Goal: Transaction & Acquisition: Book appointment/travel/reservation

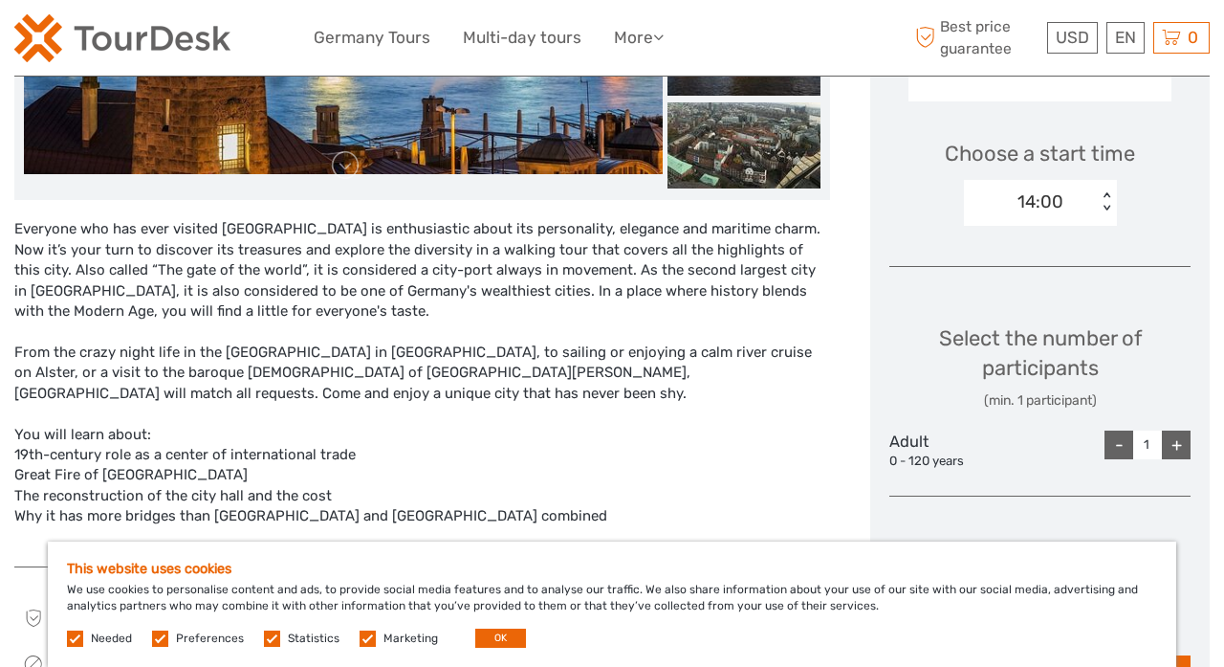
scroll to position [598, 0]
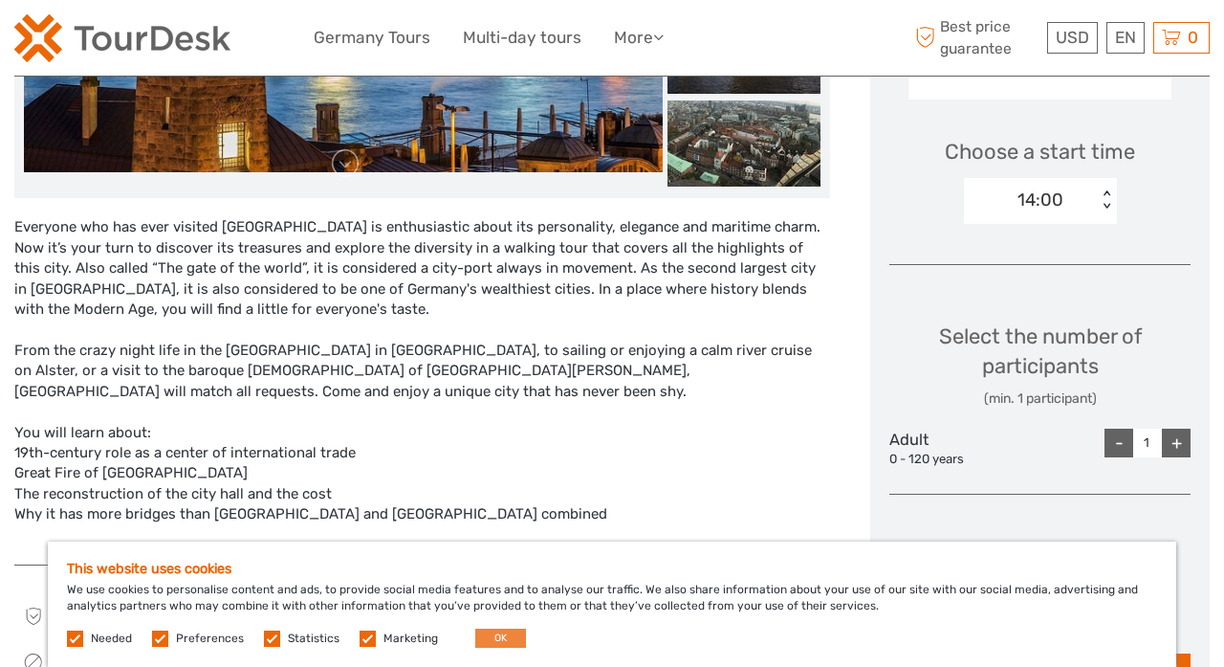
click at [494, 630] on button "OK" at bounding box center [500, 637] width 51 height 19
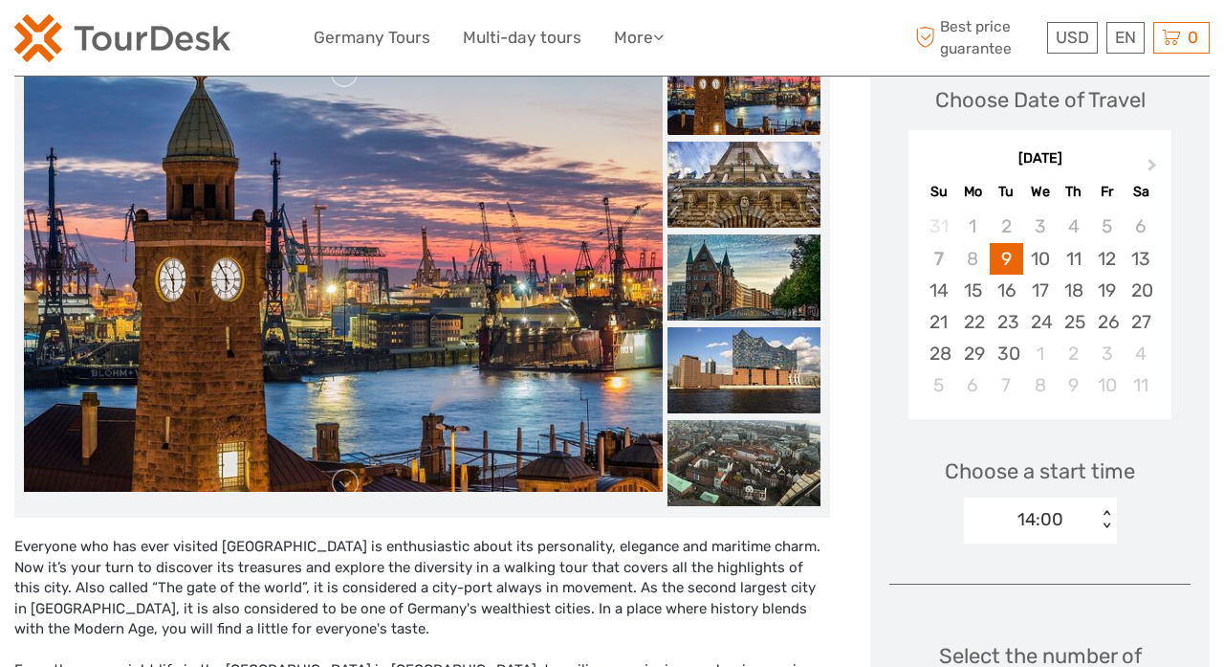
scroll to position [123, 0]
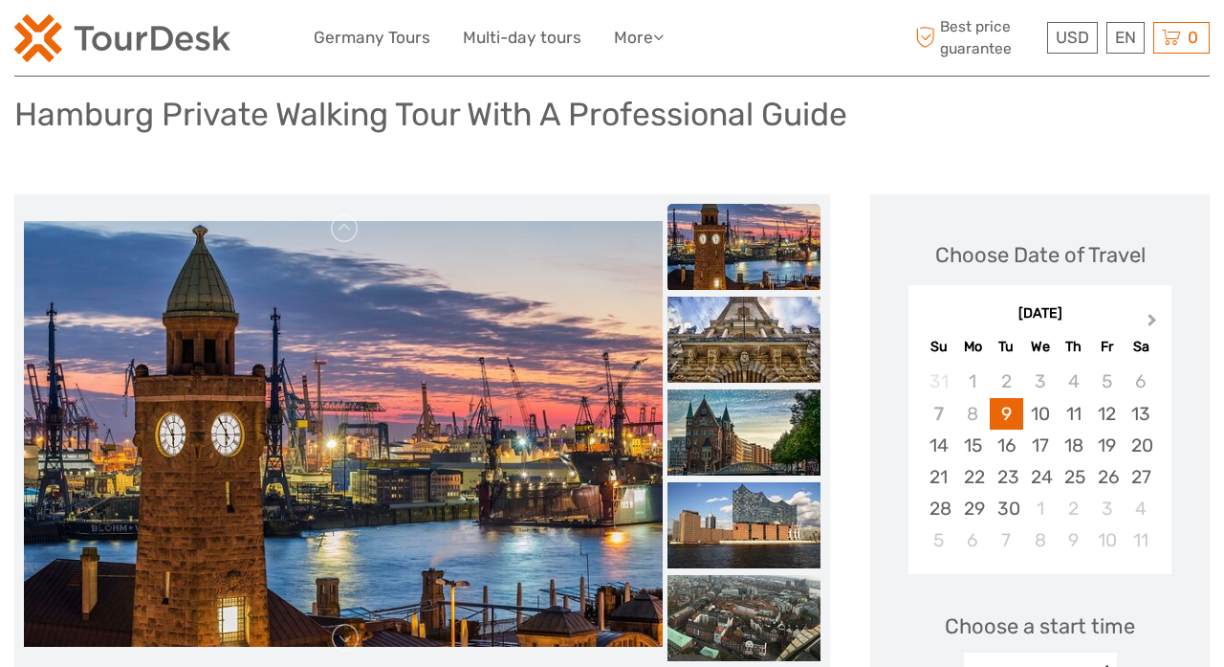
click at [1152, 320] on span "Next Month" at bounding box center [1152, 324] width 0 height 28
click at [1138, 379] on div "6" at bounding box center [1140, 381] width 33 height 32
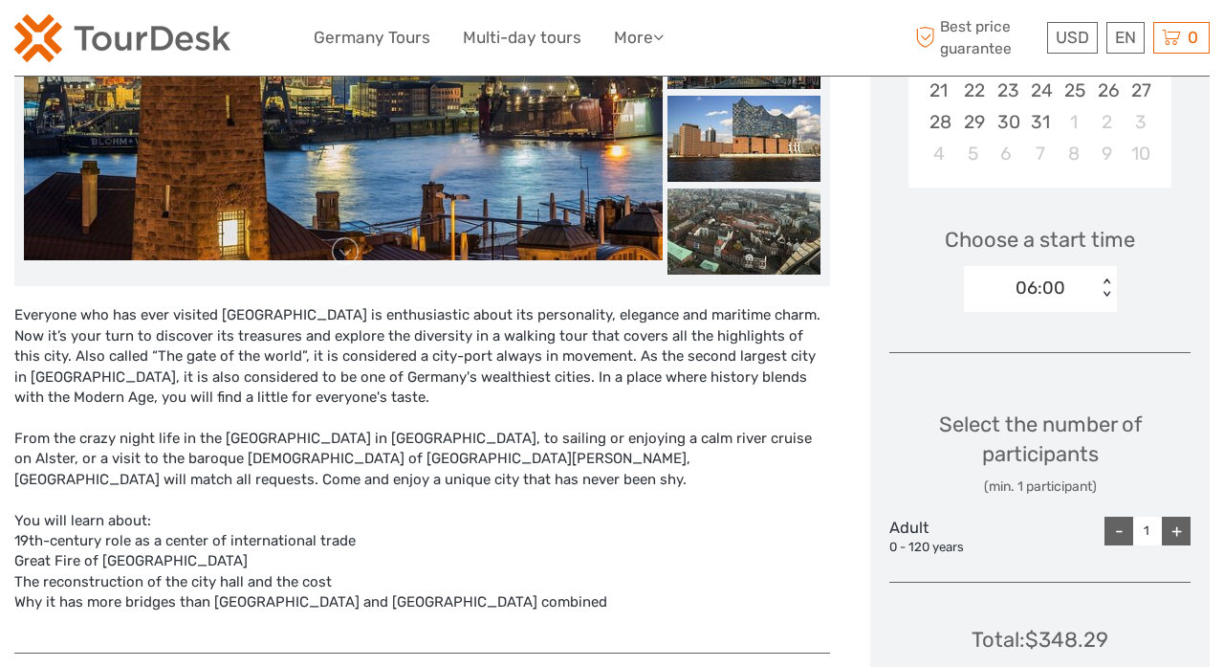
scroll to position [526, 0]
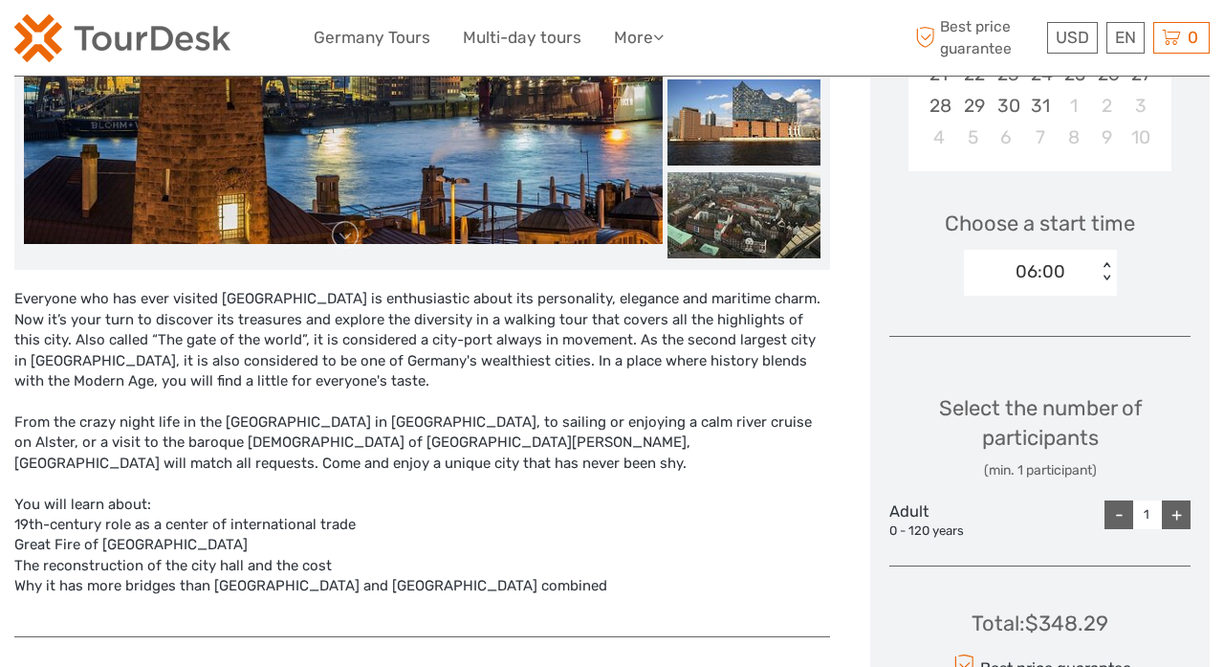
click at [1090, 270] on div "06:00" at bounding box center [1030, 271] width 133 height 29
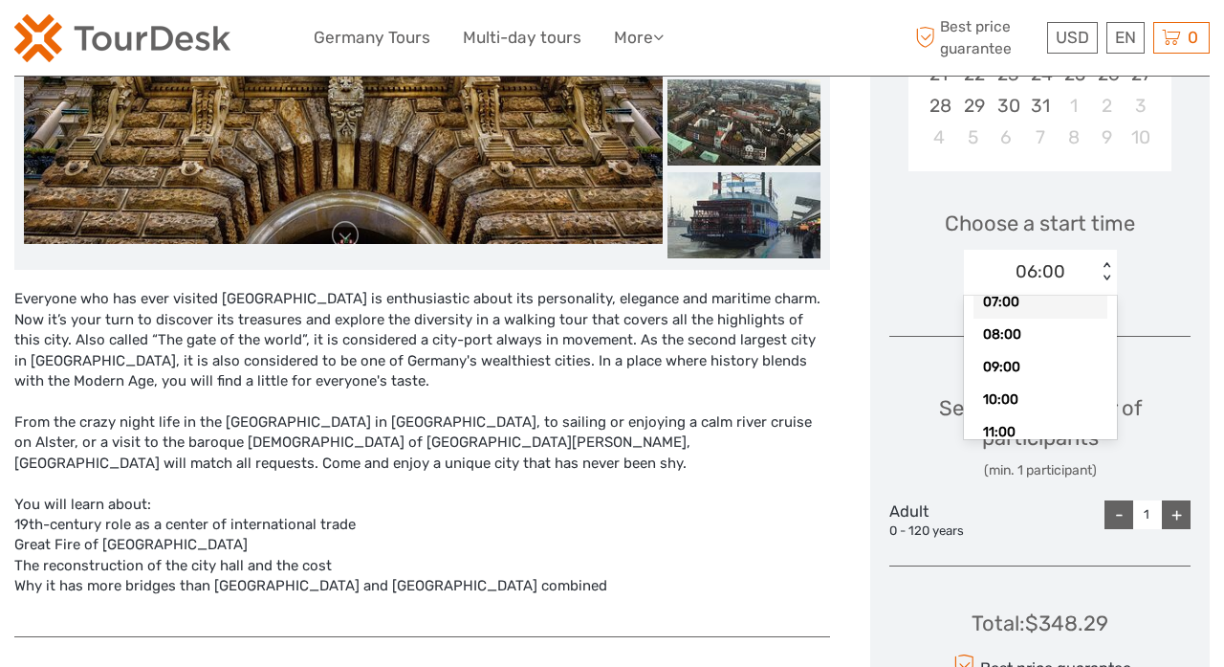
scroll to position [68, 0]
click at [1019, 383] on div "10:00" at bounding box center [1041, 392] width 134 height 33
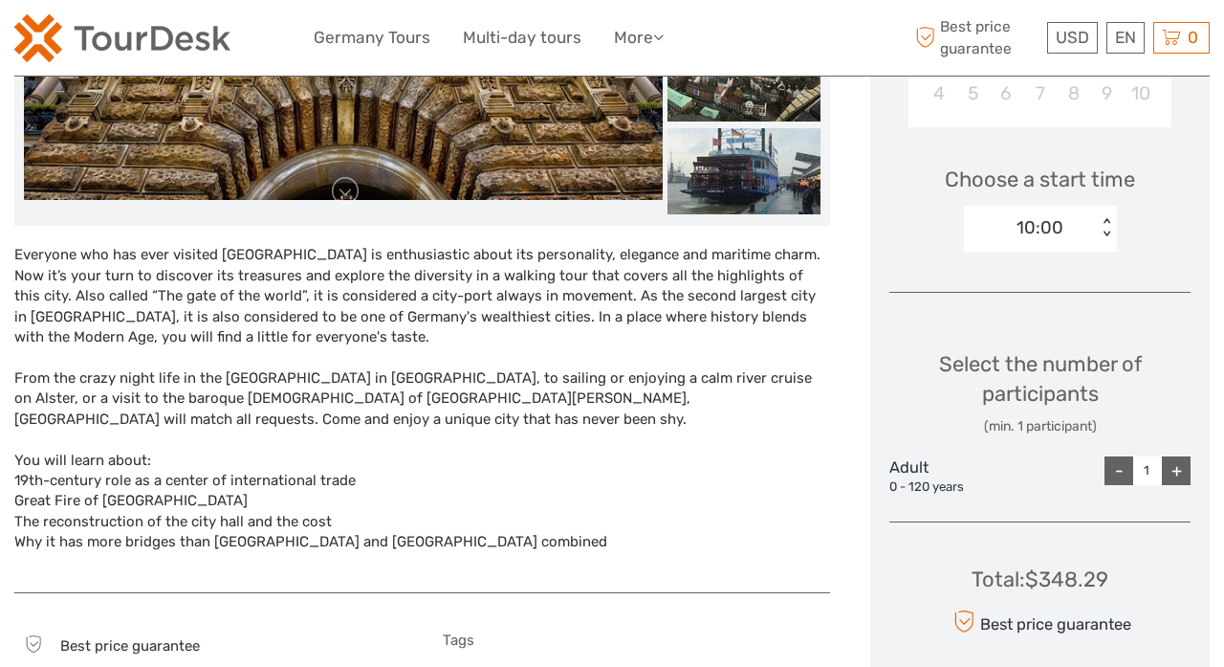
scroll to position [579, 0]
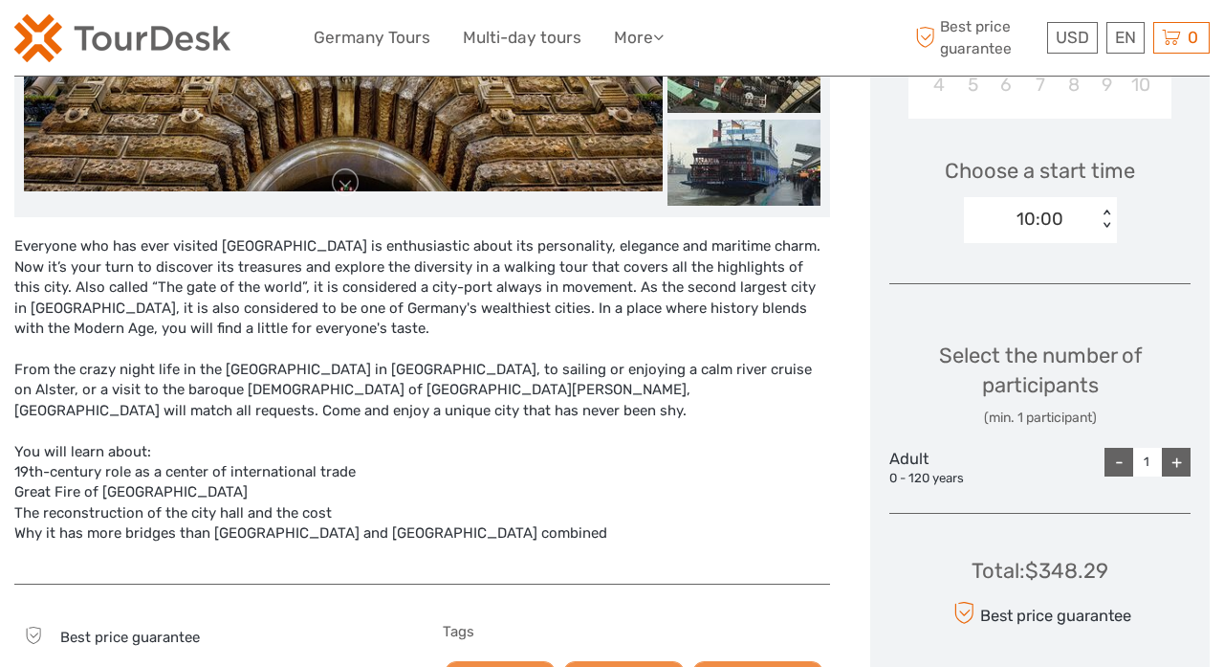
click at [1174, 459] on div "+" at bounding box center [1176, 462] width 29 height 29
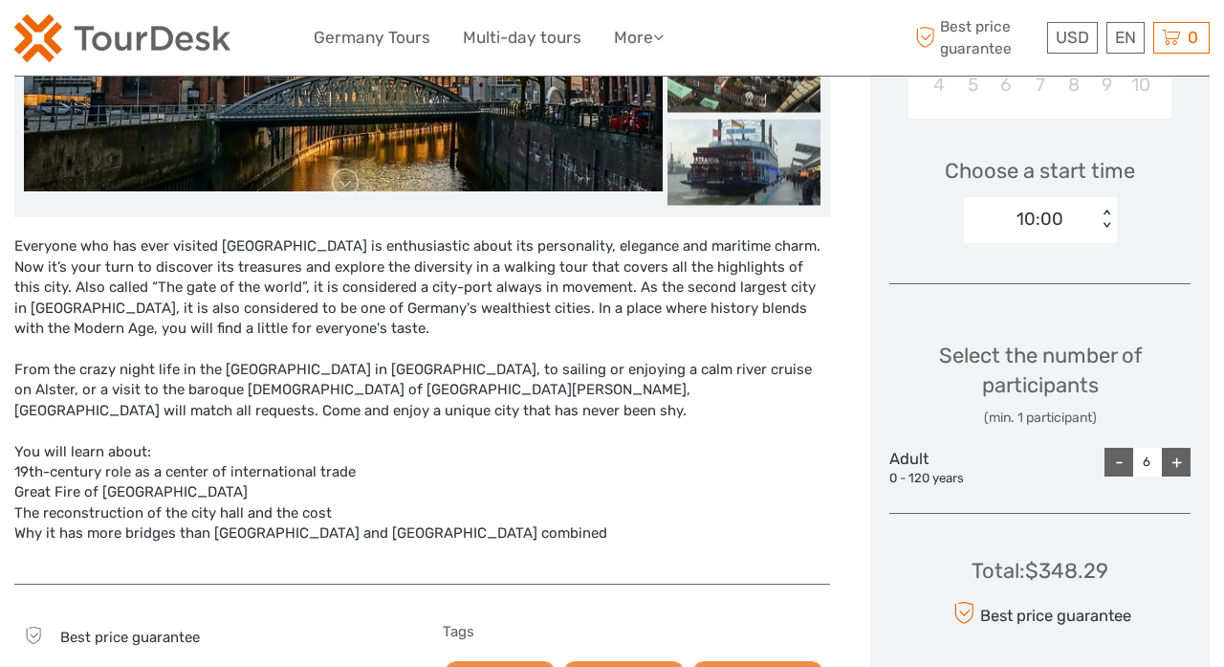
click at [1174, 459] on div "+" at bounding box center [1176, 462] width 29 height 29
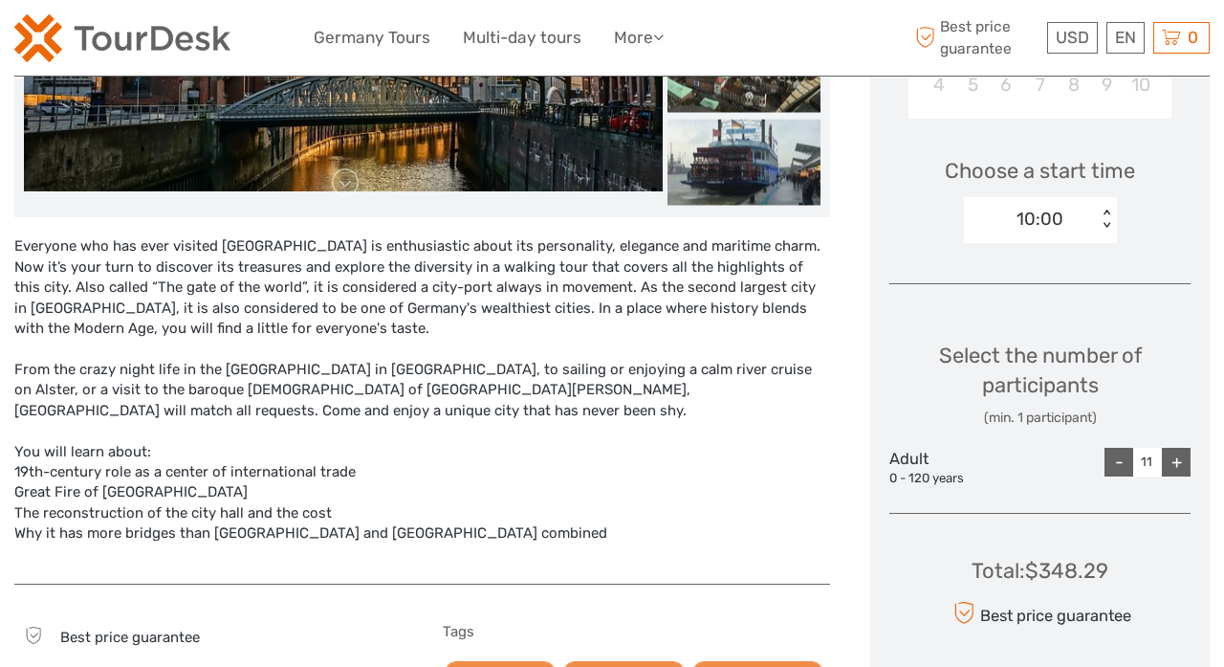
click at [1174, 459] on div "+" at bounding box center [1176, 462] width 29 height 29
type input "15"
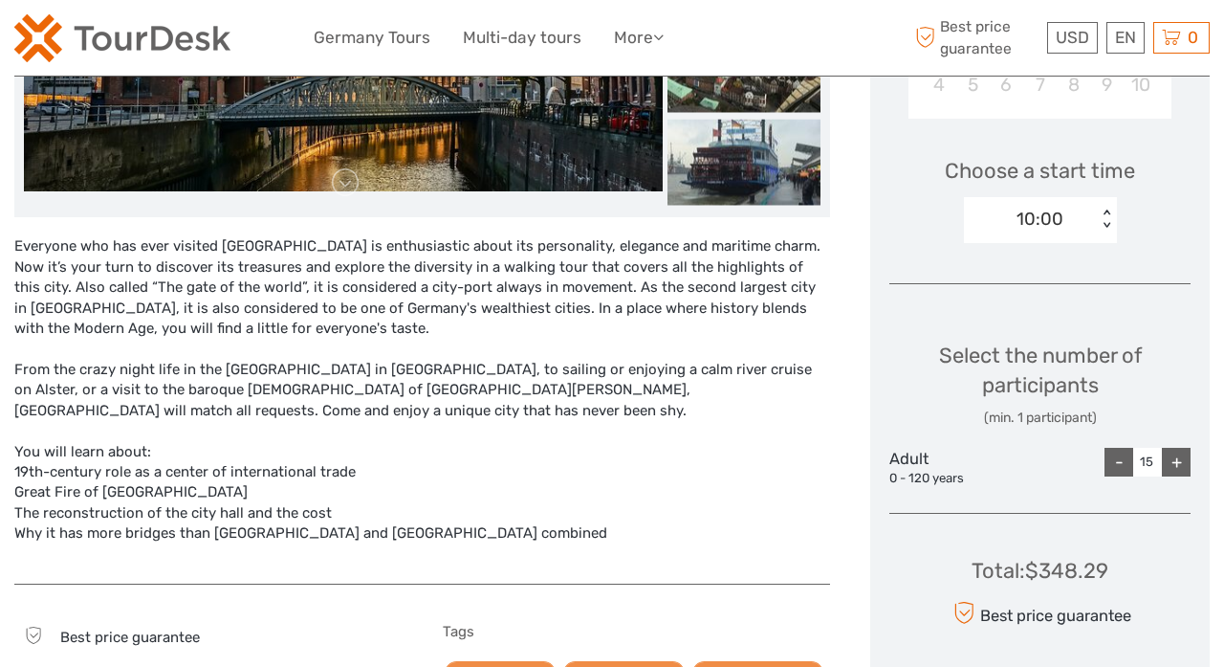
click at [1174, 459] on div "+" at bounding box center [1176, 462] width 29 height 29
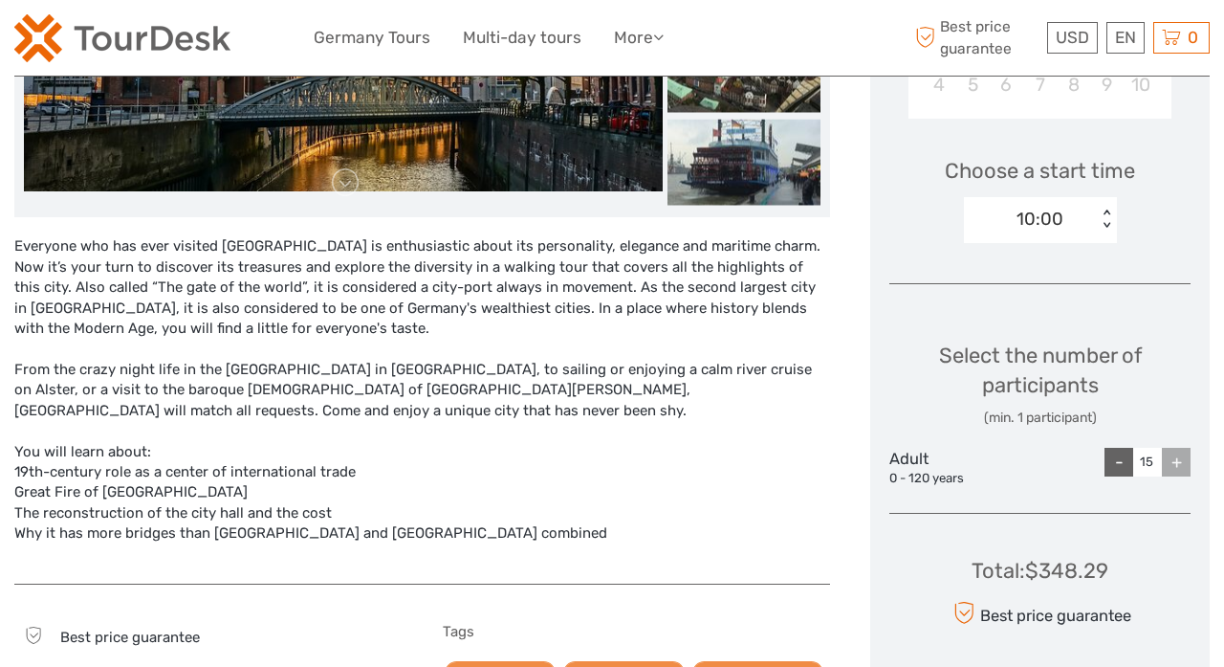
click at [1174, 459] on div "+" at bounding box center [1176, 462] width 29 height 29
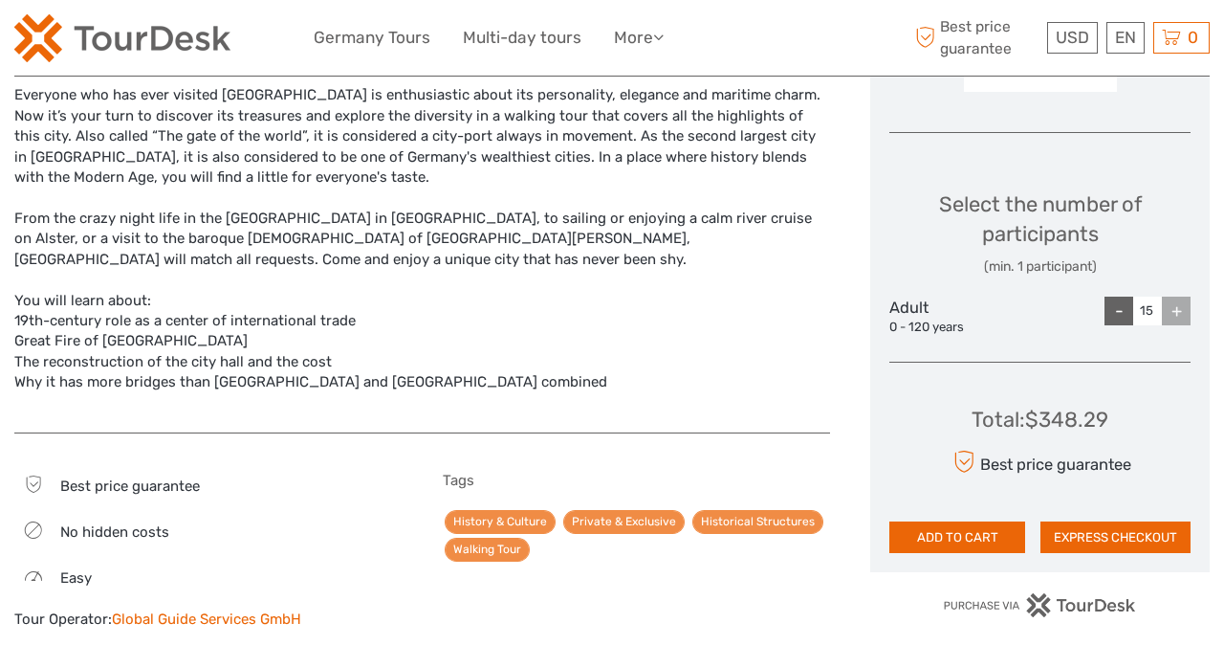
scroll to position [734, 0]
